Goal: Information Seeking & Learning: Find specific page/section

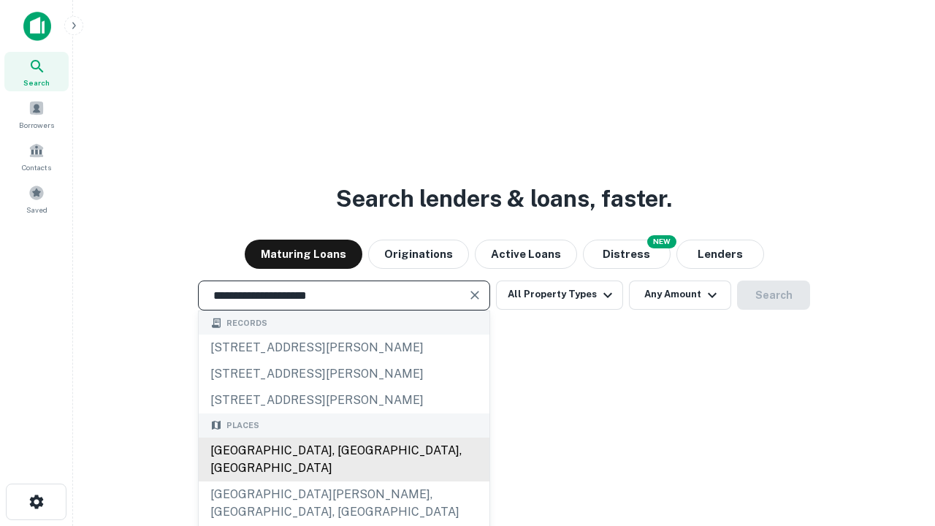
click at [343, 482] on div "[GEOGRAPHIC_DATA], [GEOGRAPHIC_DATA], [GEOGRAPHIC_DATA]" at bounding box center [344, 460] width 291 height 44
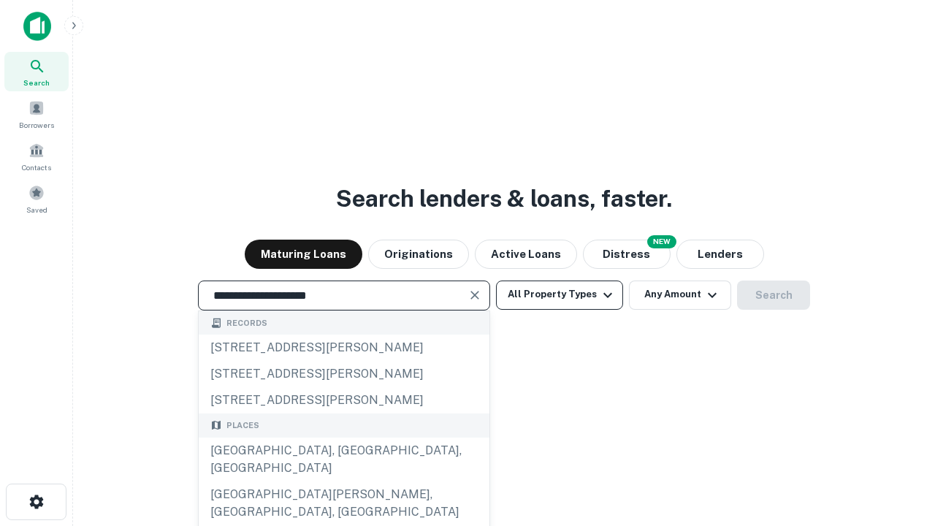
click at [560, 294] on button "All Property Types" at bounding box center [559, 295] width 127 height 29
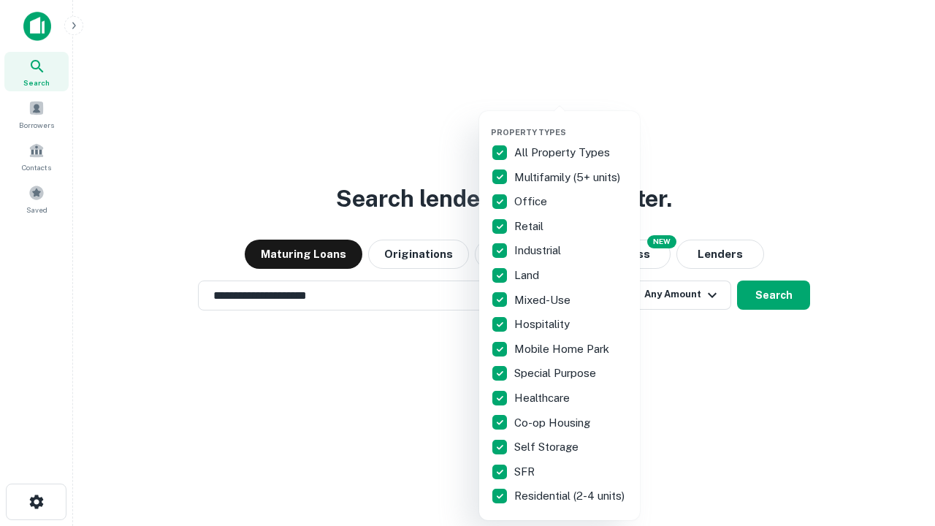
type input "**********"
click at [571, 123] on button "button" at bounding box center [571, 123] width 161 height 1
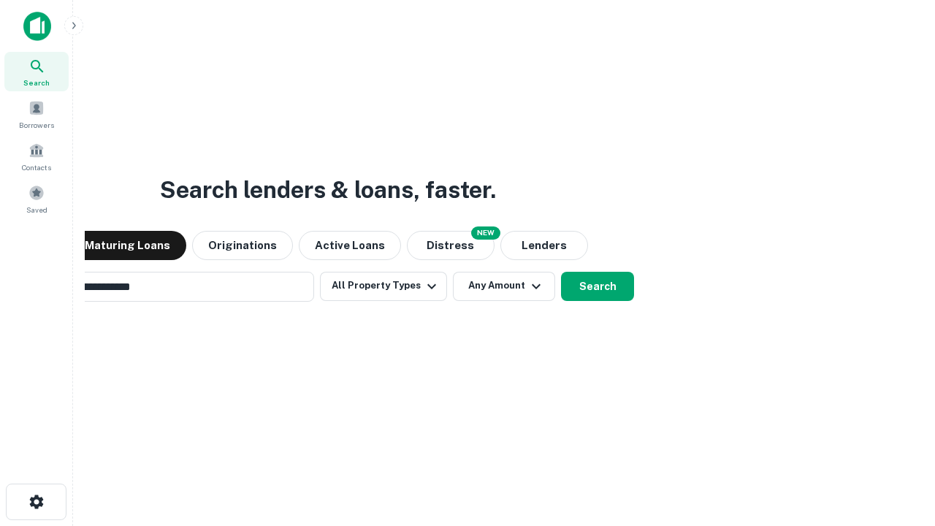
scroll to position [23, 0]
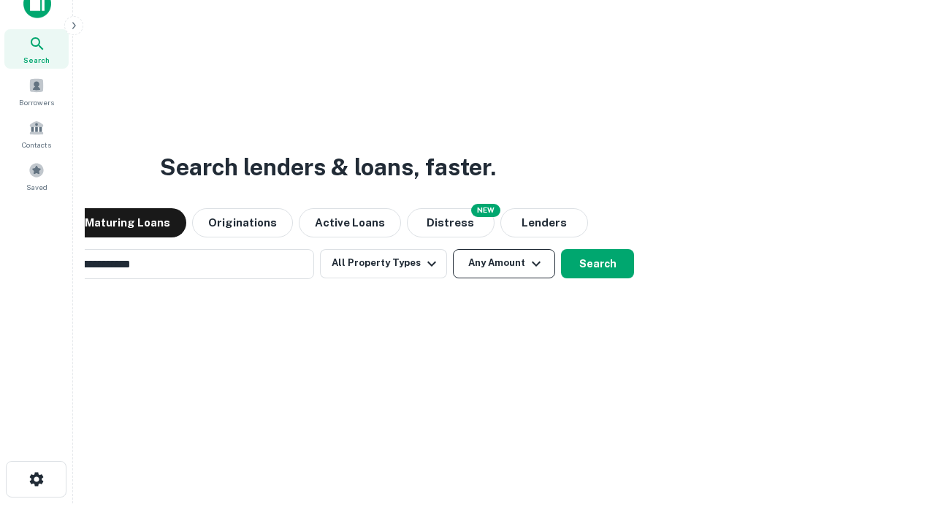
click at [453, 249] on button "Any Amount" at bounding box center [504, 263] width 102 height 29
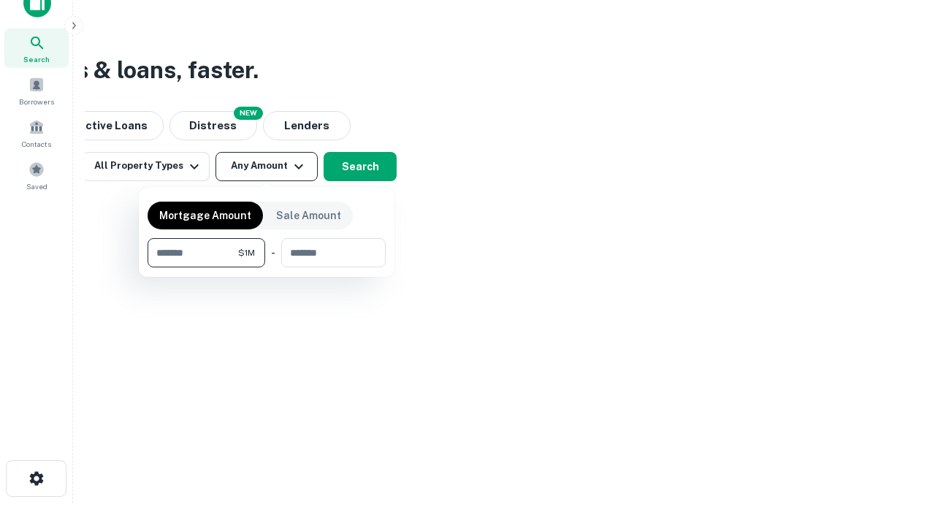
type input "*******"
click at [267, 267] on button "button" at bounding box center [267, 267] width 238 height 1
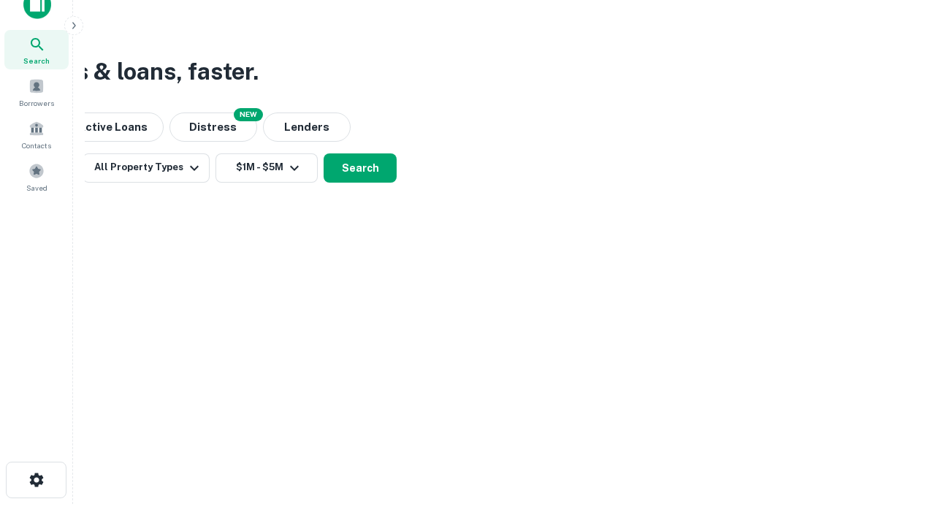
scroll to position [9, 270]
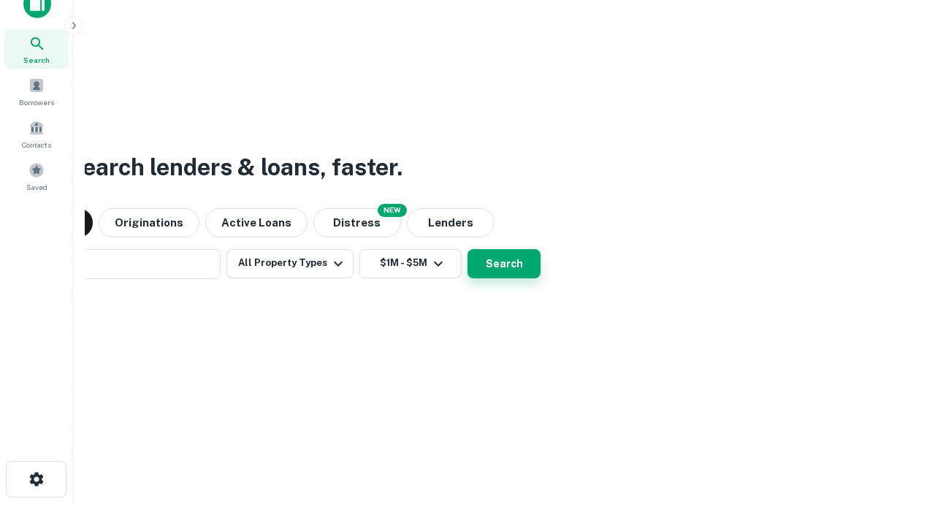
click at [468, 249] on button "Search" at bounding box center [504, 263] width 73 height 29
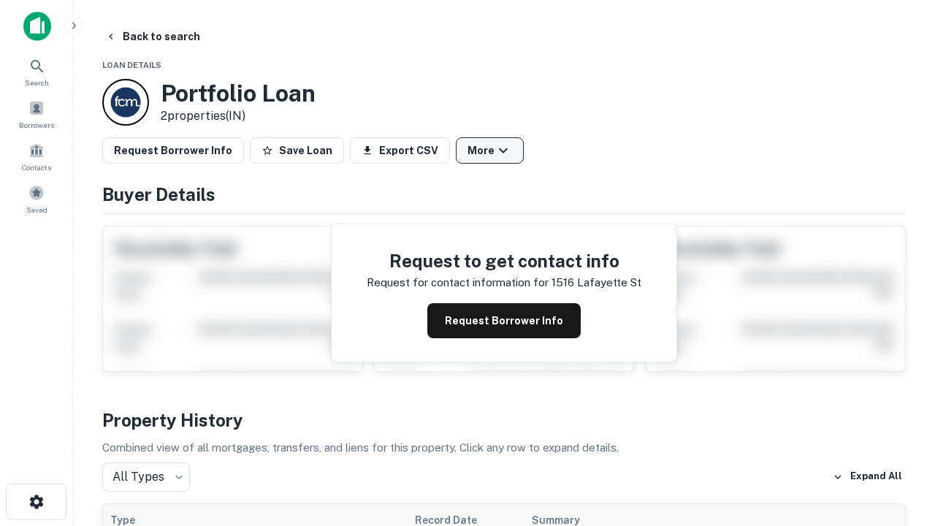
click at [490, 151] on button "More" at bounding box center [490, 150] width 68 height 26
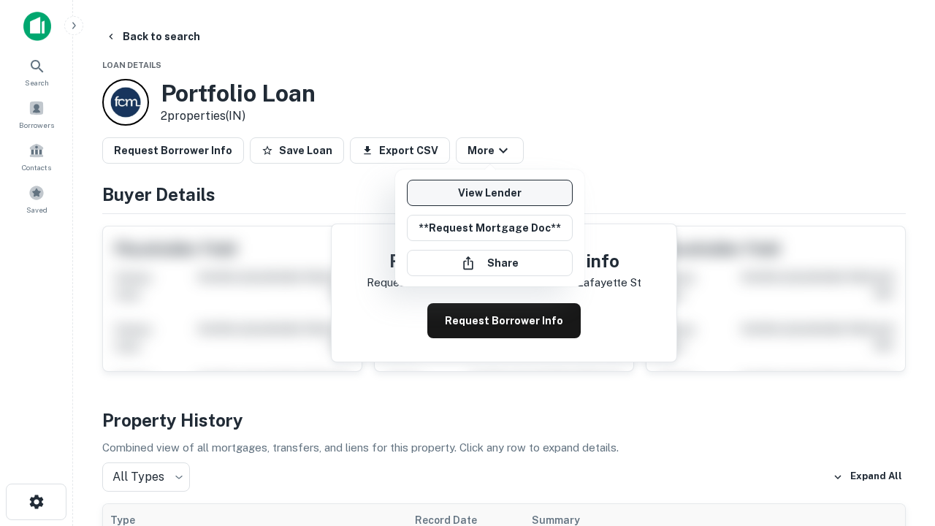
click at [490, 193] on link "View Lender" at bounding box center [490, 193] width 166 height 26
